Goal: Information Seeking & Learning: Learn about a topic

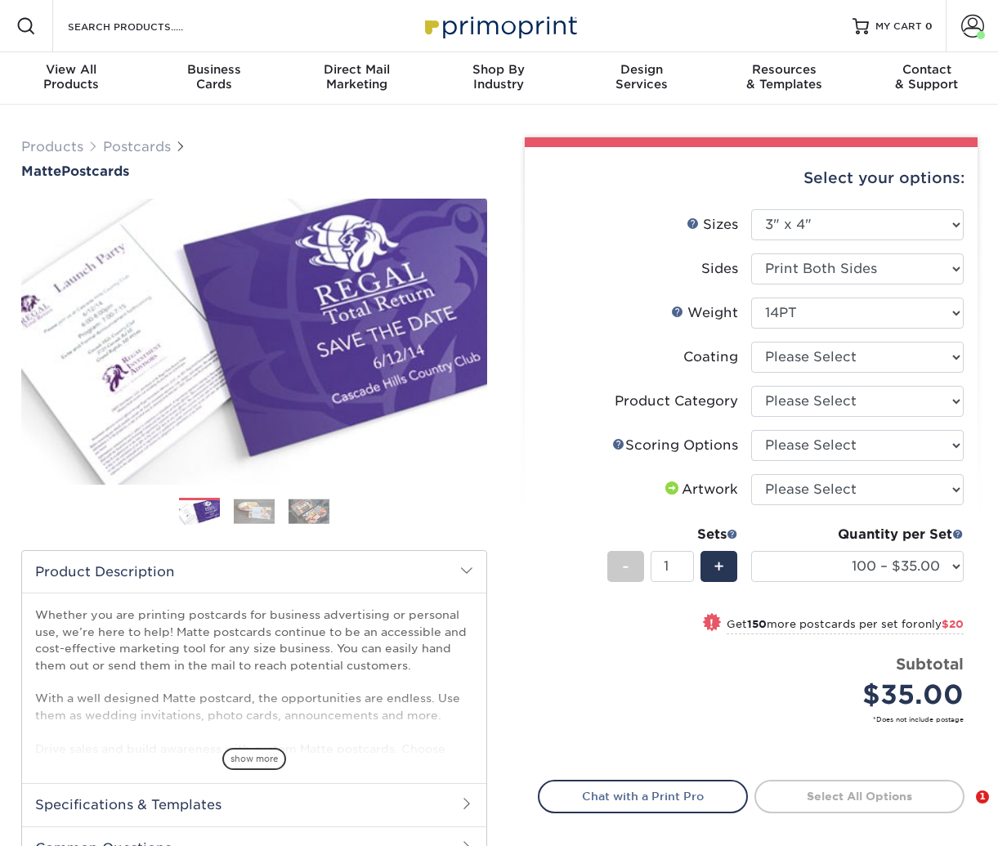
select select "3.00x4.00"
click at [88, 23] on input "Search Products" at bounding box center [145, 26] width 159 height 20
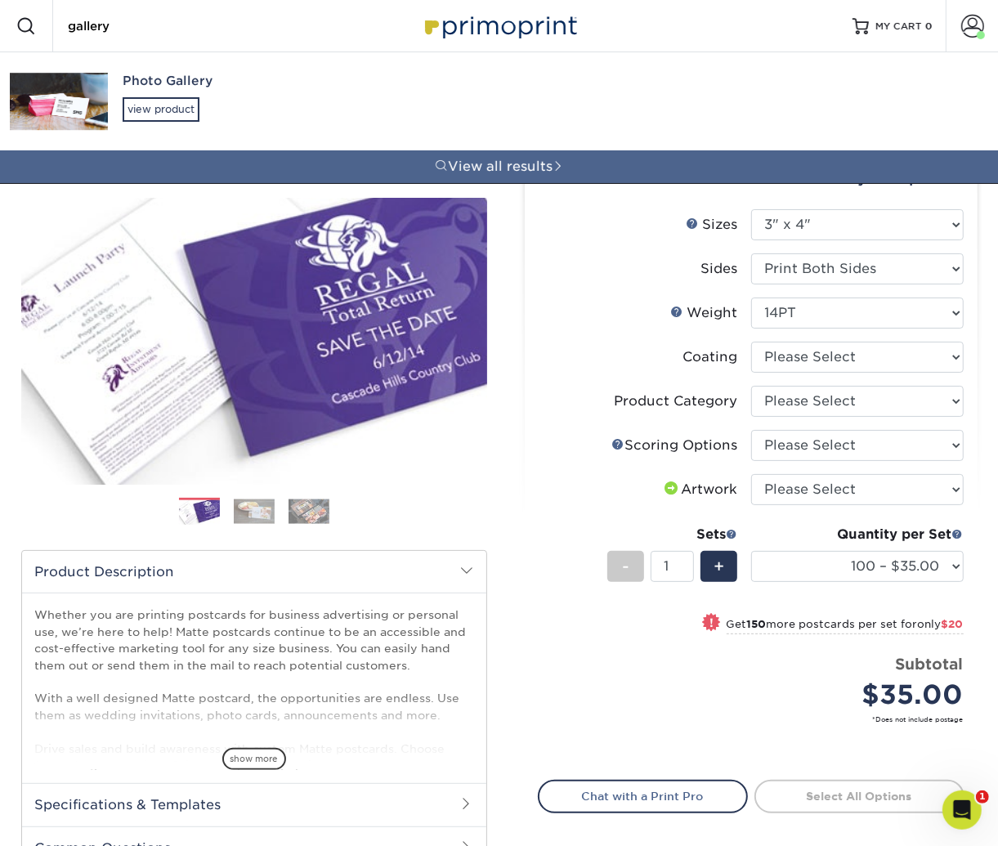
type input "gallery"
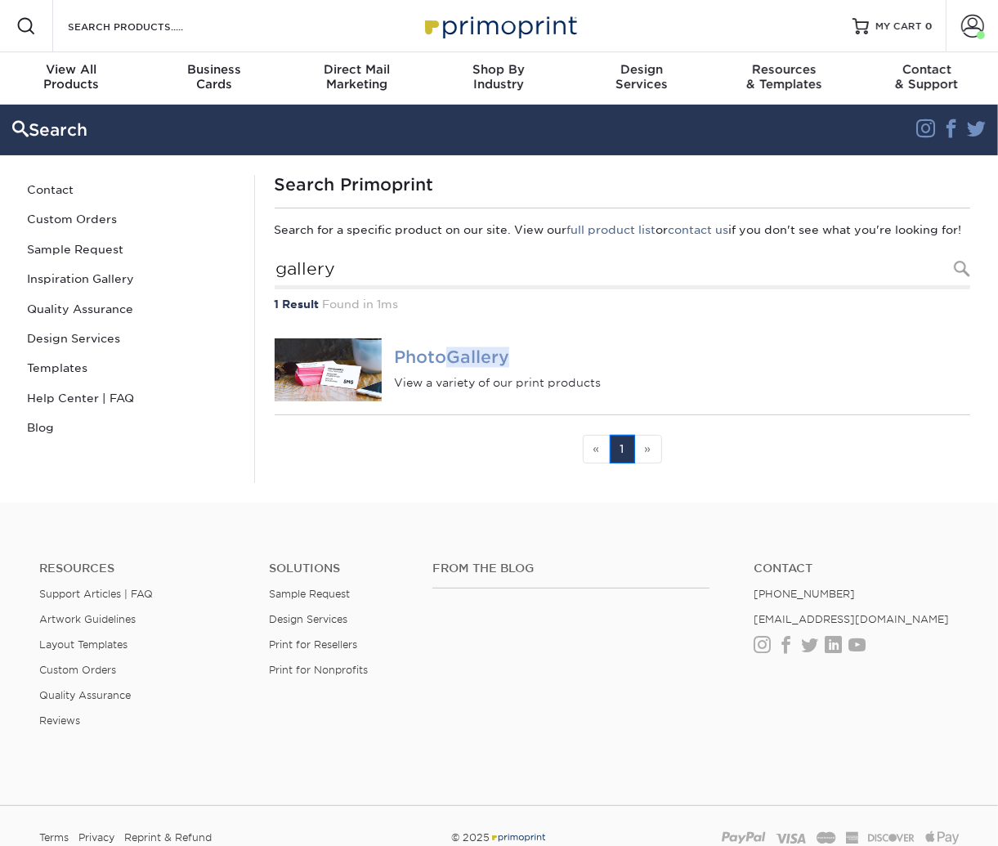
click at [463, 368] on em "Gallery" at bounding box center [477, 358] width 63 height 20
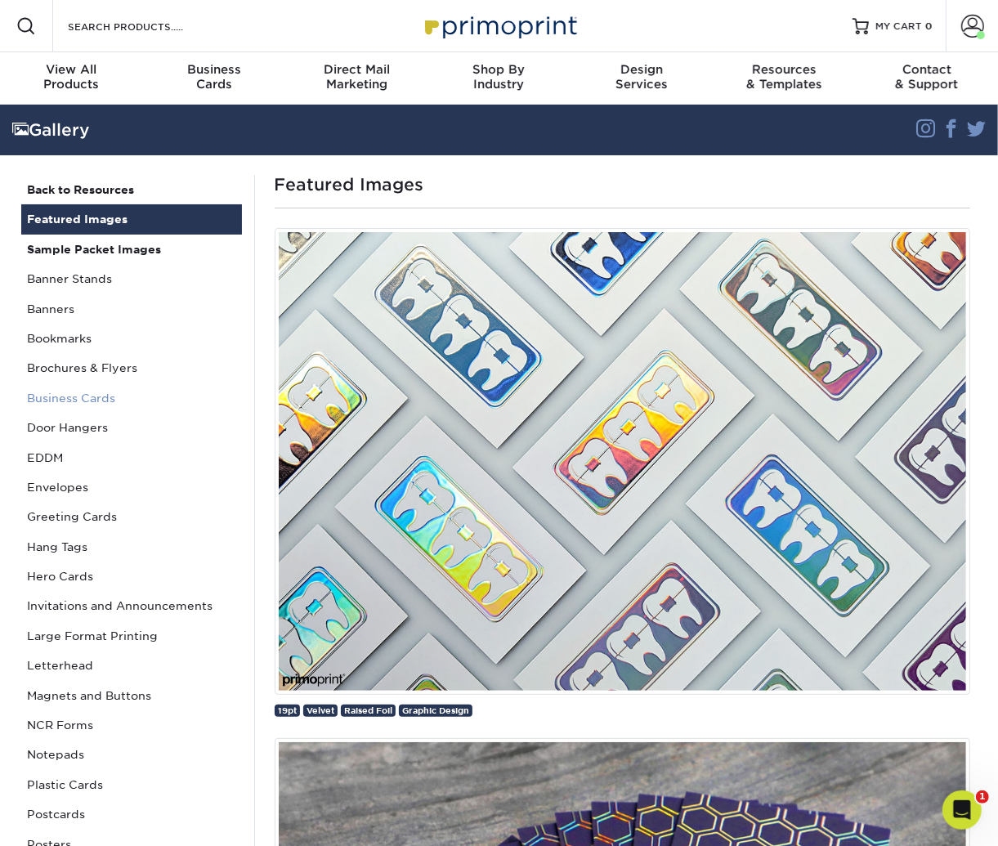
click at [78, 401] on link "Business Cards" at bounding box center [131, 398] width 221 height 29
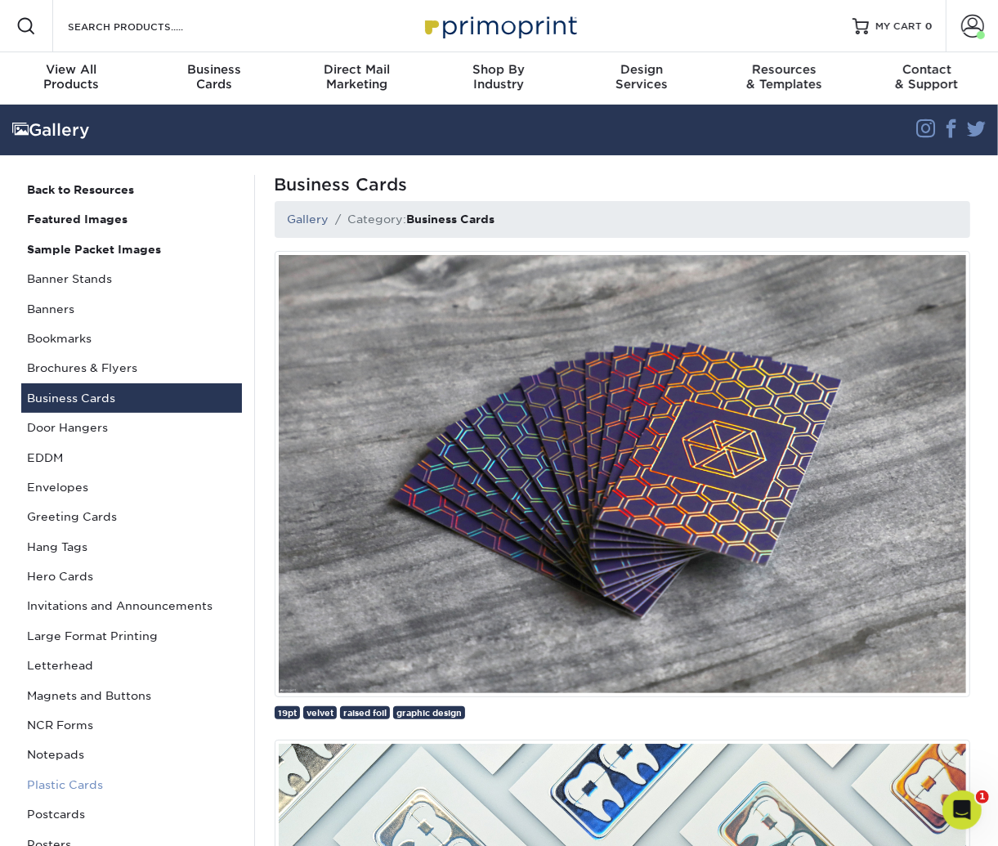
scroll to position [42, 0]
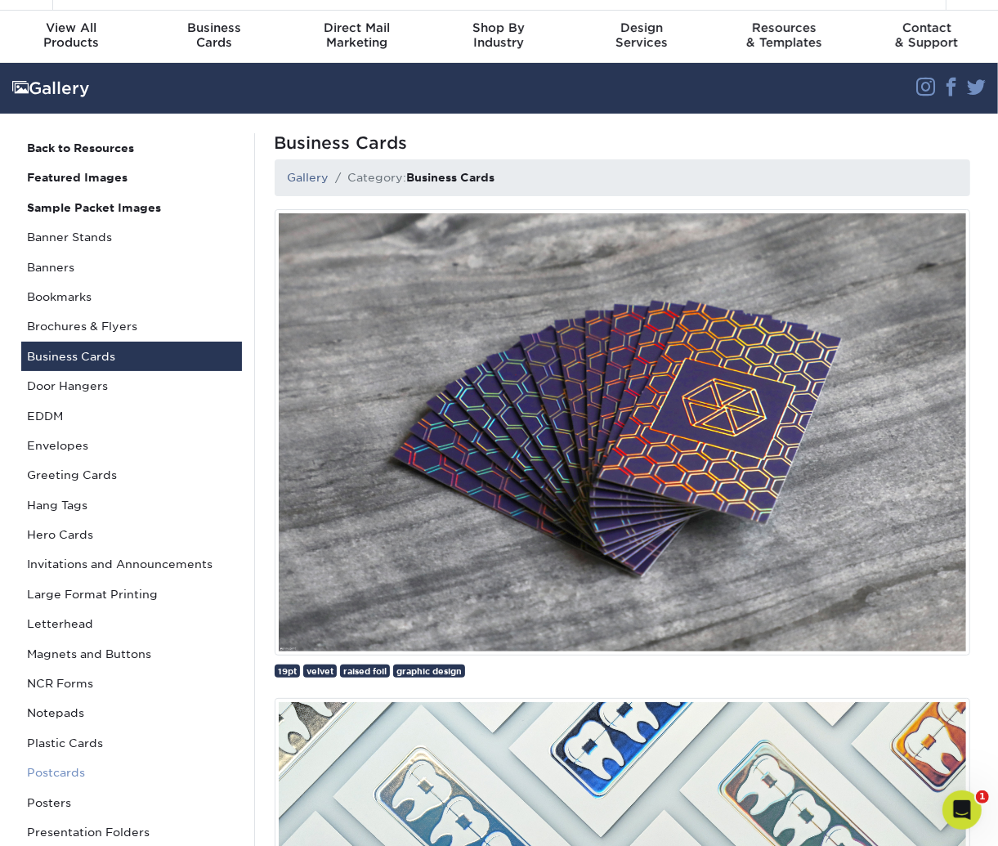
click at [61, 773] on link "Postcards" at bounding box center [131, 772] width 221 height 29
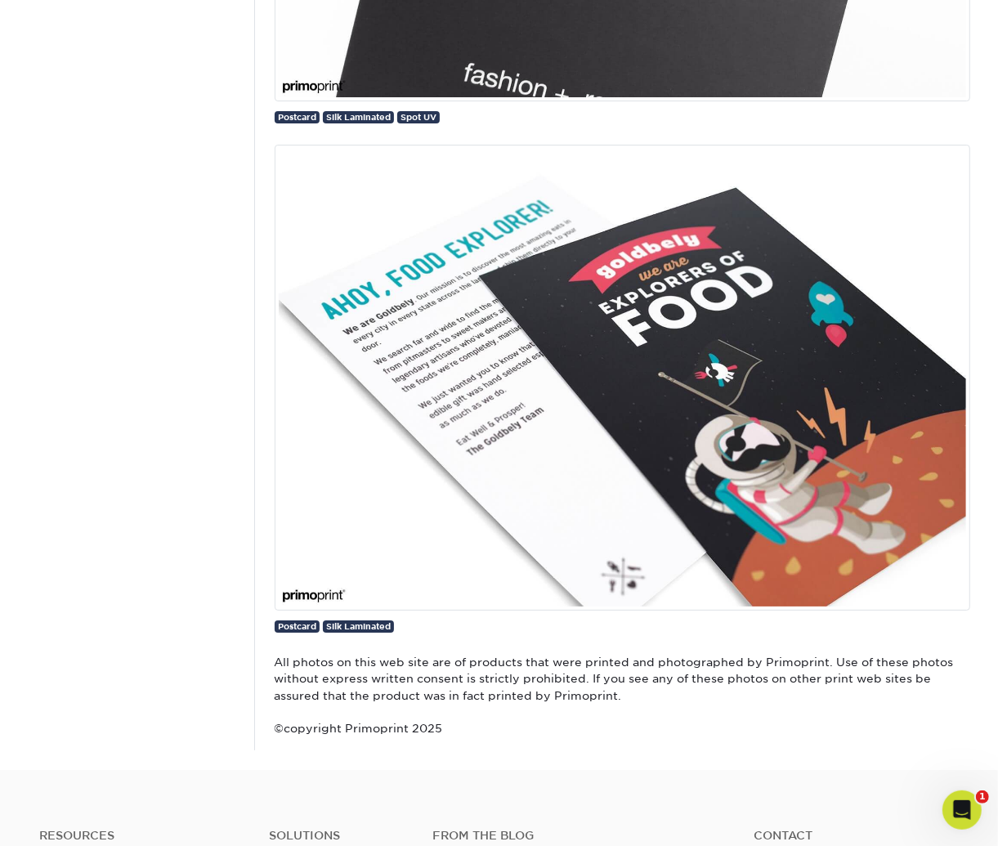
scroll to position [7390, 0]
